Goal: Task Accomplishment & Management: Use online tool/utility

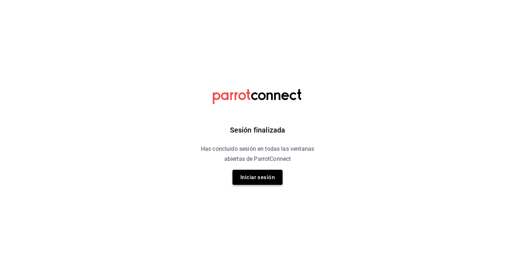
click at [250, 182] on button "Iniciar sesión" at bounding box center [257, 177] width 50 height 15
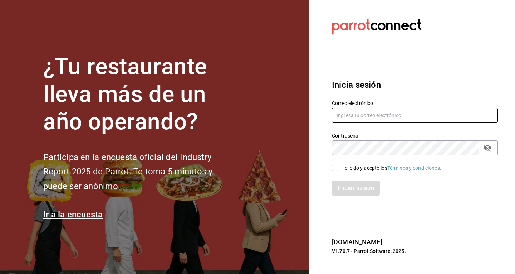
click at [368, 112] on input "text" at bounding box center [415, 115] width 166 height 15
type input "[EMAIL_ADDRESS][DOMAIN_NAME]"
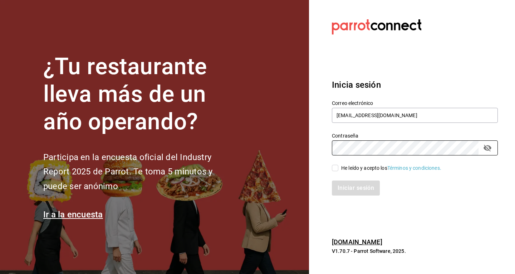
click at [333, 168] on input "He leído y acepto los Términos y condiciones." at bounding box center [335, 168] width 6 height 6
checkbox input "true"
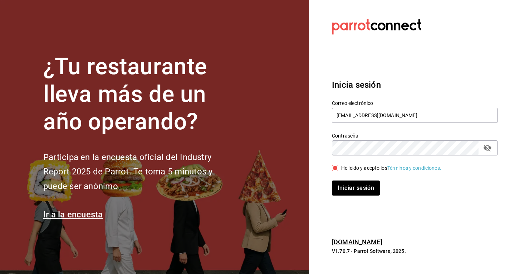
click at [363, 200] on div "Inicia sesión Correo electrónico [EMAIL_ADDRESS][DOMAIN_NAME] Contraseña Contra…" at bounding box center [415, 137] width 166 height 134
click at [372, 186] on button "Iniciar sesión" at bounding box center [356, 187] width 49 height 15
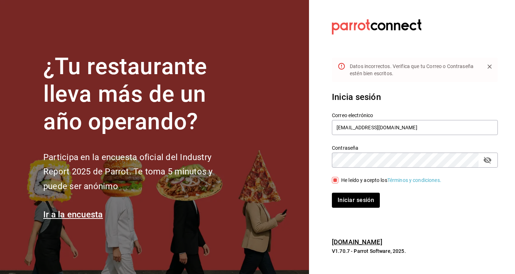
click at [490, 161] on icon "passwordField" at bounding box center [487, 160] width 9 height 9
click at [353, 128] on input "[EMAIL_ADDRESS][DOMAIN_NAME]" at bounding box center [415, 127] width 166 height 15
type input "[EMAIL_ADDRESS][DOMAIN_NAME]"
click at [356, 200] on button "Iniciar sesión" at bounding box center [356, 199] width 49 height 15
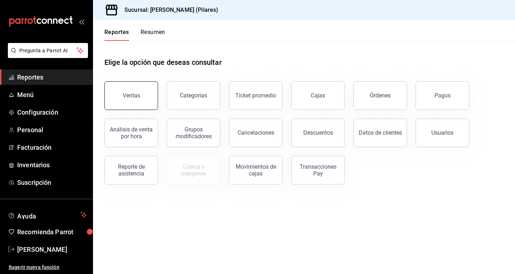
click at [143, 99] on button "Ventas" at bounding box center [131, 95] width 54 height 29
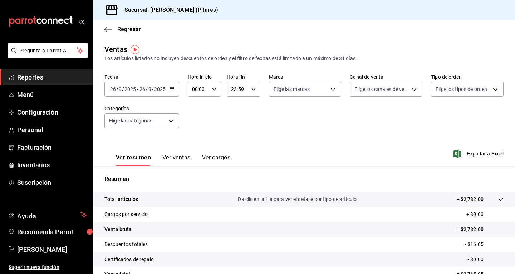
click at [171, 163] on button "Ver ventas" at bounding box center [176, 160] width 28 height 12
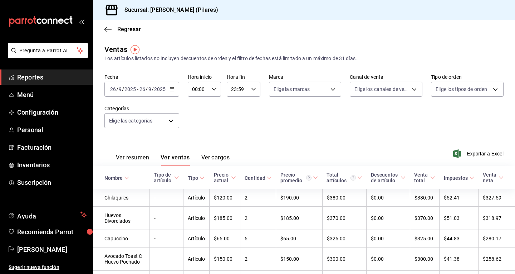
click at [155, 84] on div "[DATE] [DATE] - [DATE] [DATE]" at bounding box center [141, 89] width 75 height 15
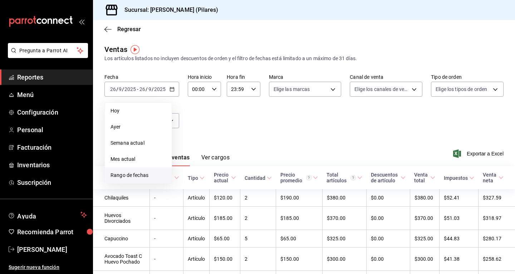
click at [126, 176] on span "Rango de fechas" at bounding box center [138, 175] width 55 height 8
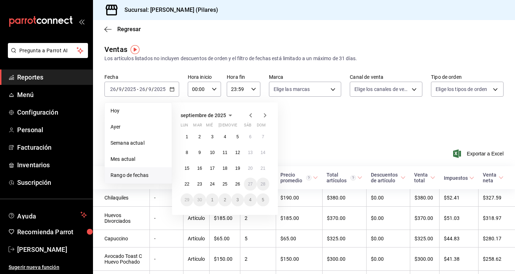
click at [246, 112] on div "septiembre de 2025" at bounding box center [225, 115] width 89 height 9
click at [250, 114] on icon "button" at bounding box center [250, 115] width 3 height 4
click at [250, 114] on icon "button" at bounding box center [250, 116] width 3 height 4
click at [250, 114] on icon "button" at bounding box center [250, 115] width 3 height 4
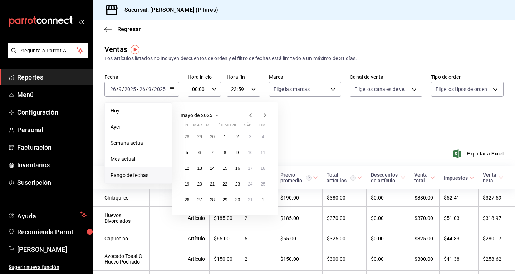
click at [250, 114] on icon "button" at bounding box center [250, 115] width 3 height 4
click at [235, 153] on button "7" at bounding box center [237, 152] width 13 height 13
click at [263, 117] on icon "button" at bounding box center [265, 115] width 9 height 9
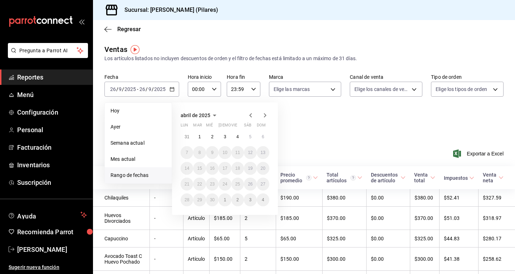
click at [263, 117] on icon "button" at bounding box center [265, 115] width 9 height 9
click at [263, 117] on icon "button" at bounding box center [265, 116] width 9 height 9
click at [263, 117] on icon "button" at bounding box center [265, 115] width 9 height 9
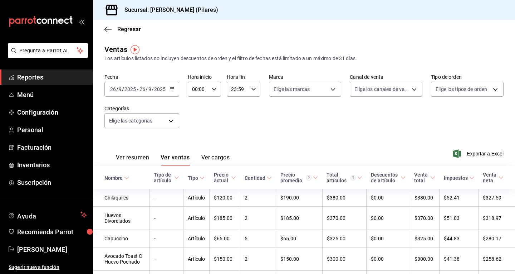
click at [329, 126] on div "Fecha [DATE] [DATE] - [DATE] [DATE] Hora inicio 00:00 Hora inicio Hora fin 23:5…" at bounding box center [303, 105] width 399 height 63
click at [149, 92] on div "[DATE] [DATE] - [DATE] [DATE]" at bounding box center [141, 89] width 75 height 15
click at [173, 88] on \(Stroke\) "button" at bounding box center [172, 89] width 4 height 4
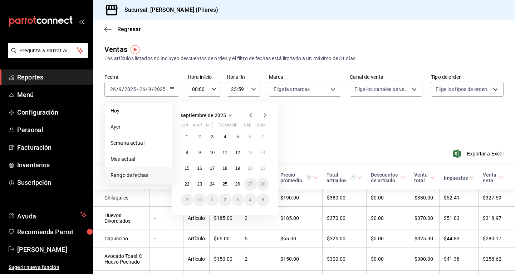
click at [350, 147] on div "Ver resumen Ver ventas Ver cargos Exportar a Excel" at bounding box center [304, 151] width 422 height 29
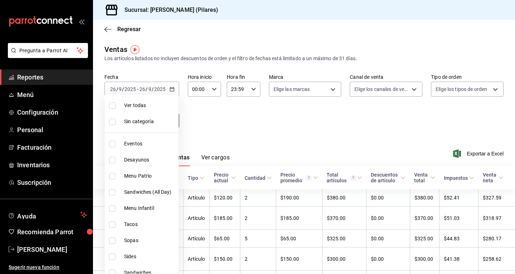
click at [165, 115] on body "Pregunta a Parrot AI Reportes Menú Configuración Personal Facturación Inventari…" at bounding box center [257, 137] width 515 height 274
click at [220, 122] on div at bounding box center [257, 137] width 515 height 274
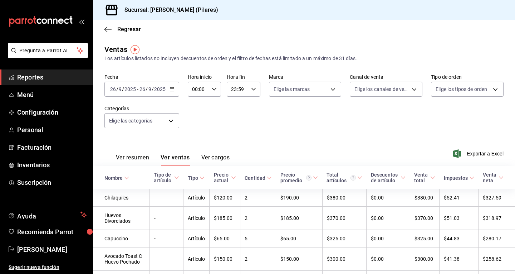
click at [176, 92] on div "[DATE] [DATE] - [DATE] [DATE]" at bounding box center [141, 89] width 75 height 15
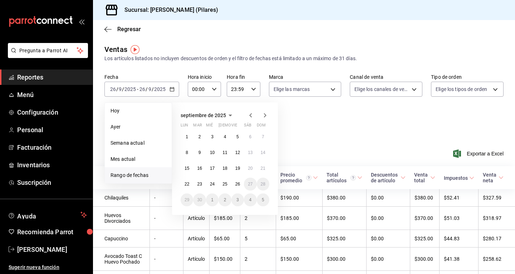
click at [251, 118] on icon "button" at bounding box center [250, 115] width 9 height 9
click at [237, 138] on abbr "1" at bounding box center [237, 136] width 3 height 5
click at [261, 199] on abbr "31" at bounding box center [263, 199] width 5 height 5
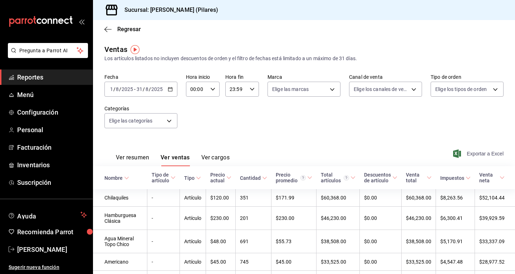
click at [485, 153] on span "Exportar a Excel" at bounding box center [479, 153] width 49 height 9
click at [171, 89] on \(Stroke\) "button" at bounding box center [170, 89] width 4 height 4
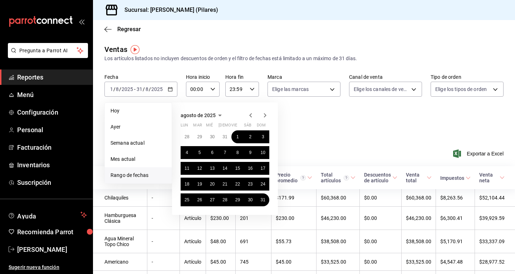
click at [265, 116] on icon "button" at bounding box center [265, 115] width 3 height 4
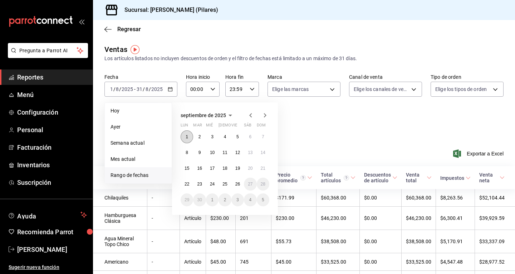
click at [189, 138] on button "1" at bounding box center [187, 136] width 13 height 13
click at [243, 186] on button "26" at bounding box center [237, 183] width 13 height 13
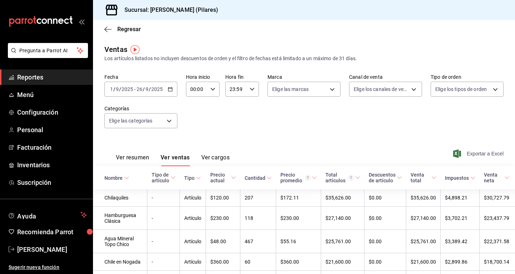
click at [476, 153] on span "Exportar a Excel" at bounding box center [479, 153] width 49 height 9
click at [173, 86] on div "[DATE] [DATE] - [DATE] [DATE]" at bounding box center [140, 89] width 73 height 15
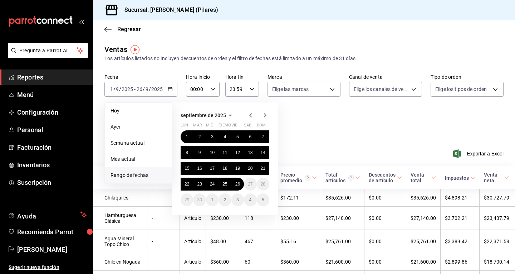
click at [248, 116] on icon "button" at bounding box center [250, 115] width 9 height 9
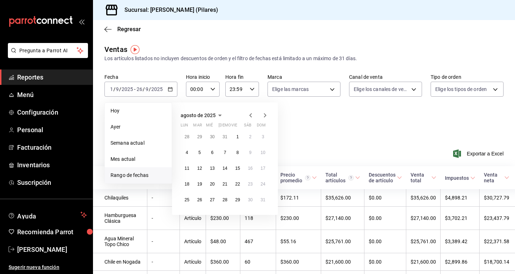
click at [248, 116] on icon "button" at bounding box center [250, 115] width 9 height 9
click at [196, 136] on button "1" at bounding box center [199, 139] width 13 height 13
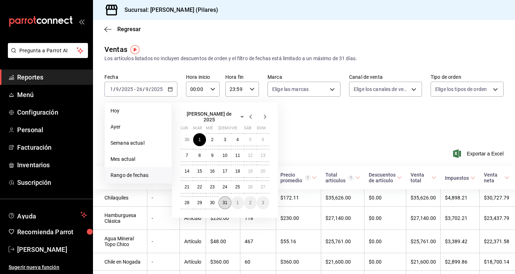
click at [223, 202] on button "31" at bounding box center [225, 202] width 13 height 13
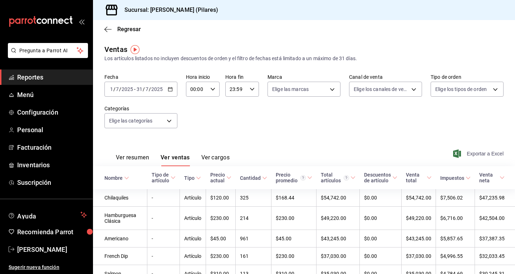
click at [466, 152] on span "Exportar a Excel" at bounding box center [479, 153] width 49 height 9
click at [173, 88] on div "[DATE] [DATE] - [DATE] [DATE]" at bounding box center [140, 89] width 73 height 15
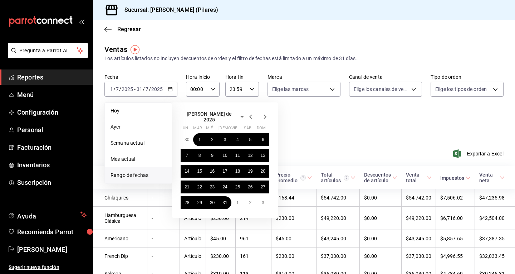
click at [252, 116] on icon "button" at bounding box center [250, 116] width 9 height 9
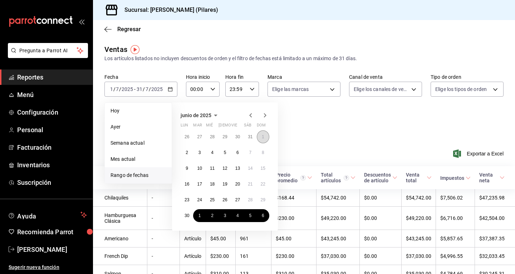
click at [261, 139] on button "1" at bounding box center [263, 136] width 13 height 13
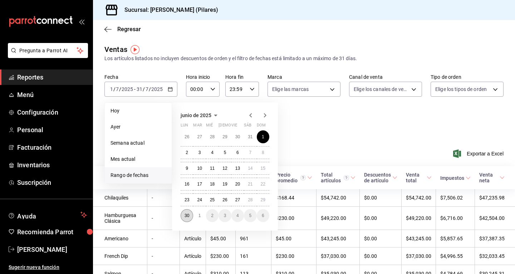
click at [185, 216] on abbr "30" at bounding box center [187, 215] width 5 height 5
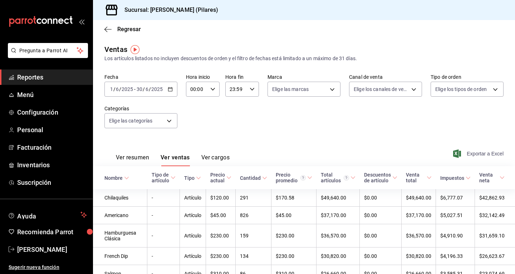
click at [477, 153] on span "Exportar a Excel" at bounding box center [479, 153] width 49 height 9
